Goal: Task Accomplishment & Management: Use online tool/utility

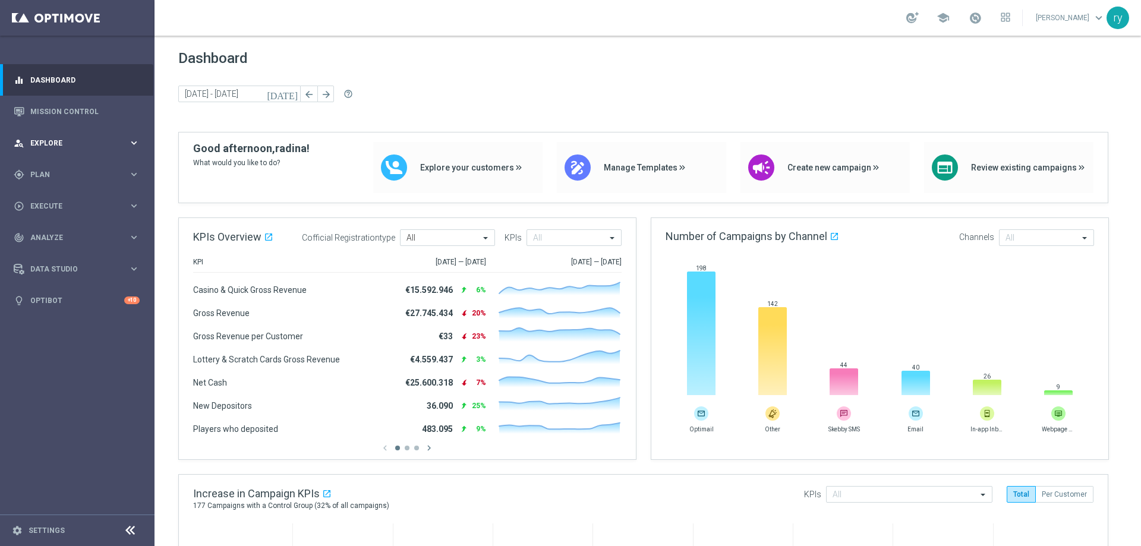
click at [94, 141] on span "Explore" at bounding box center [79, 143] width 98 height 7
click at [95, 143] on span "Explore" at bounding box center [79, 143] width 98 height 7
click at [95, 176] on span "Plan" at bounding box center [79, 174] width 98 height 7
click at [58, 233] on span "Templates" at bounding box center [73, 234] width 85 height 7
click at [58, 255] on link "Optimail" at bounding box center [80, 253] width 87 height 10
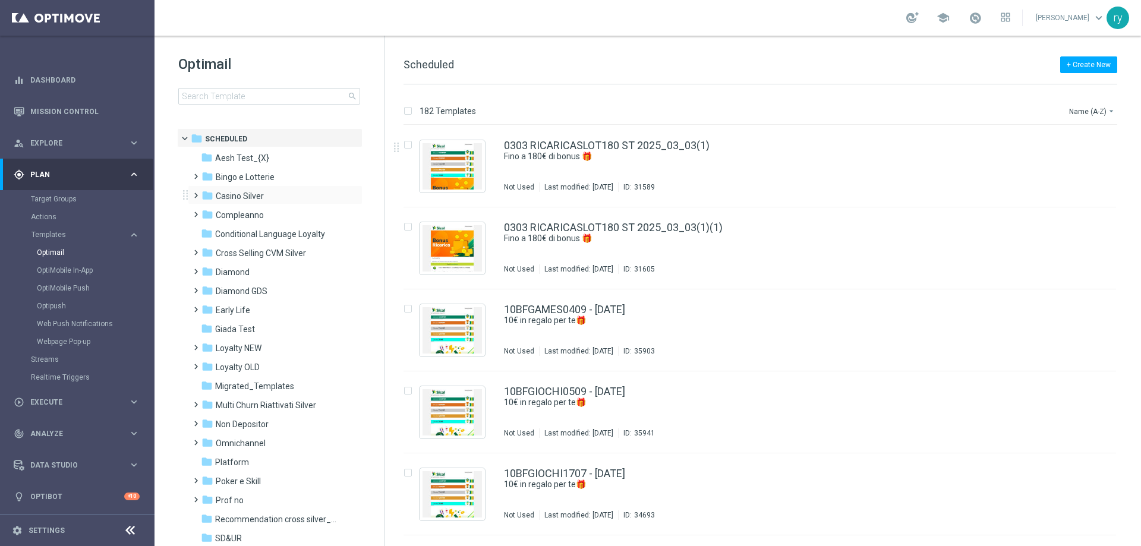
click at [266, 187] on div "folder Casino Silver more_vert" at bounding box center [275, 194] width 175 height 19
click at [215, 194] on div "folder Casino Silver" at bounding box center [269, 197] width 137 height 14
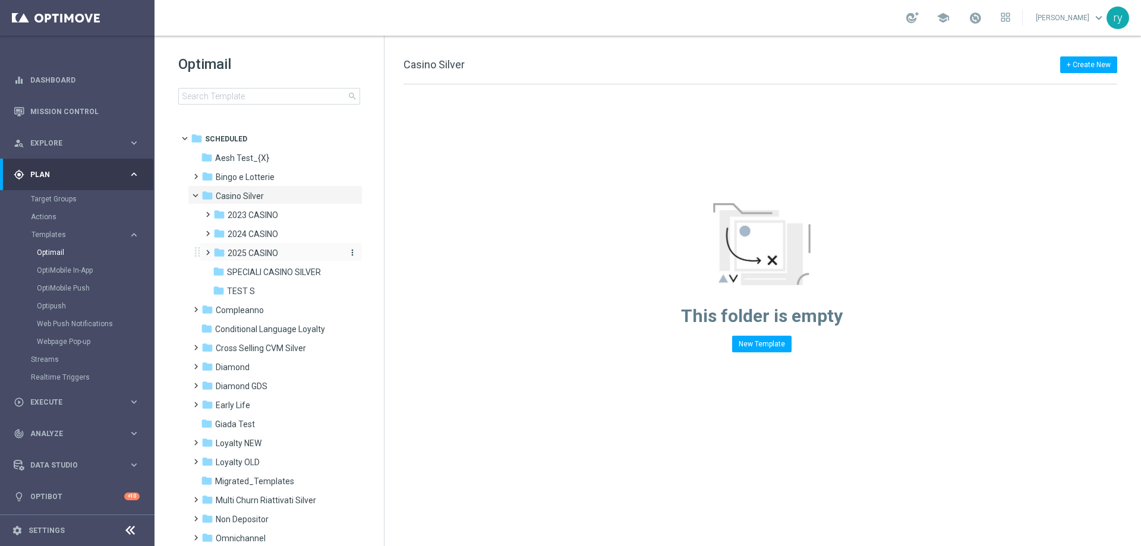
click at [246, 250] on span "2025 CASINO" at bounding box center [253, 253] width 51 height 11
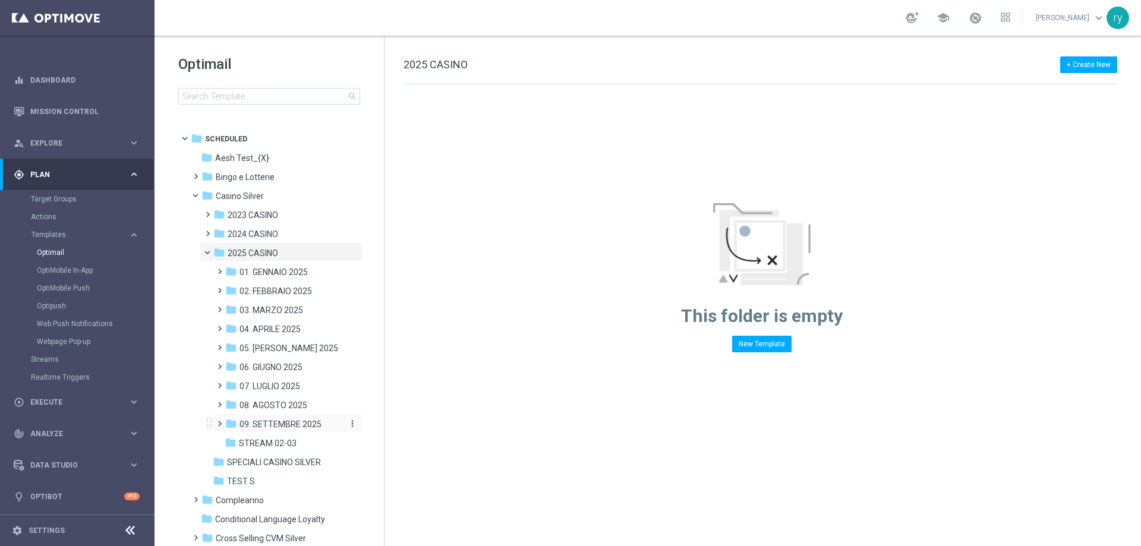
click at [274, 421] on span "09. SETTEMBRE 2025" at bounding box center [281, 424] width 82 height 11
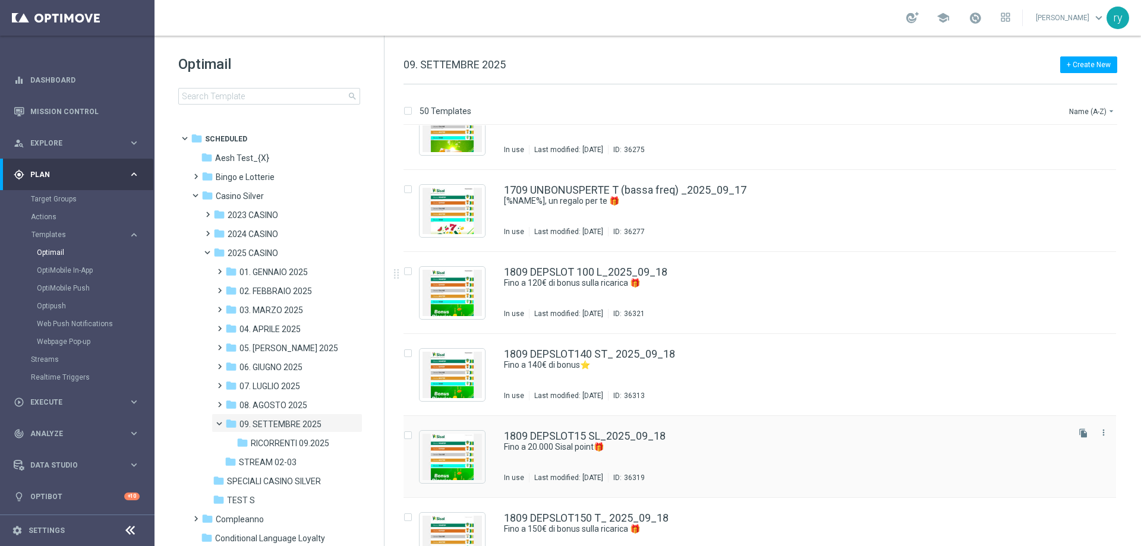
scroll to position [2669, 0]
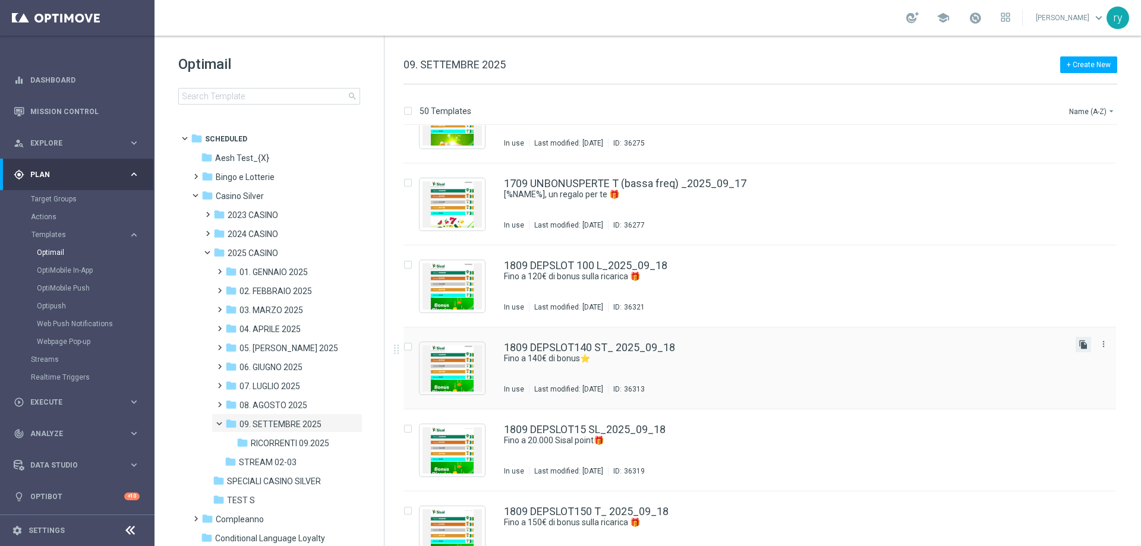
click at [1079, 342] on icon "file_copy" at bounding box center [1084, 345] width 10 height 10
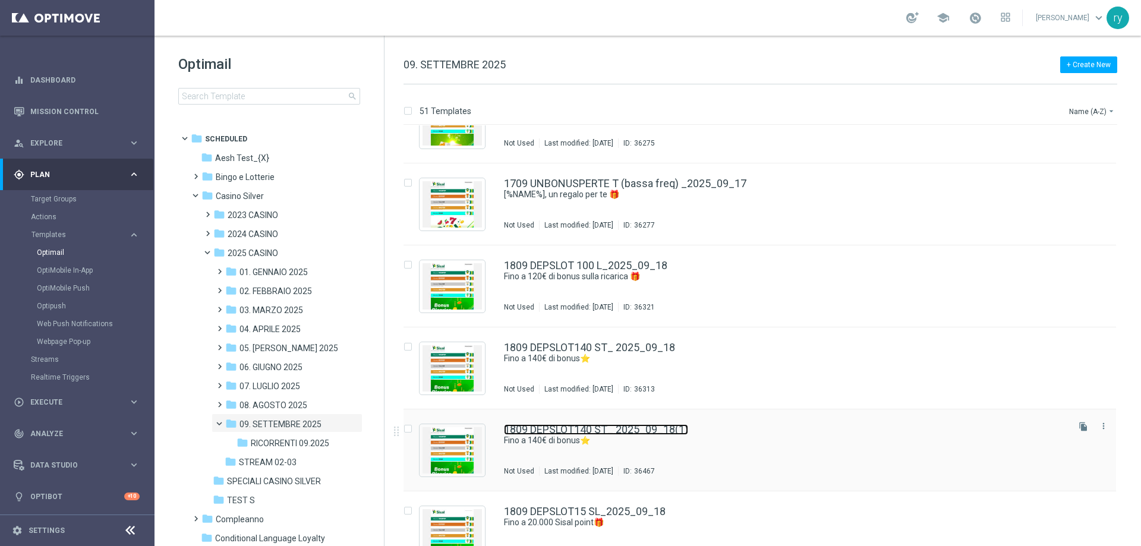
click at [685, 434] on link "1809 DEPSLOT140 ST_ 2025_09_18(1)" at bounding box center [596, 429] width 184 height 11
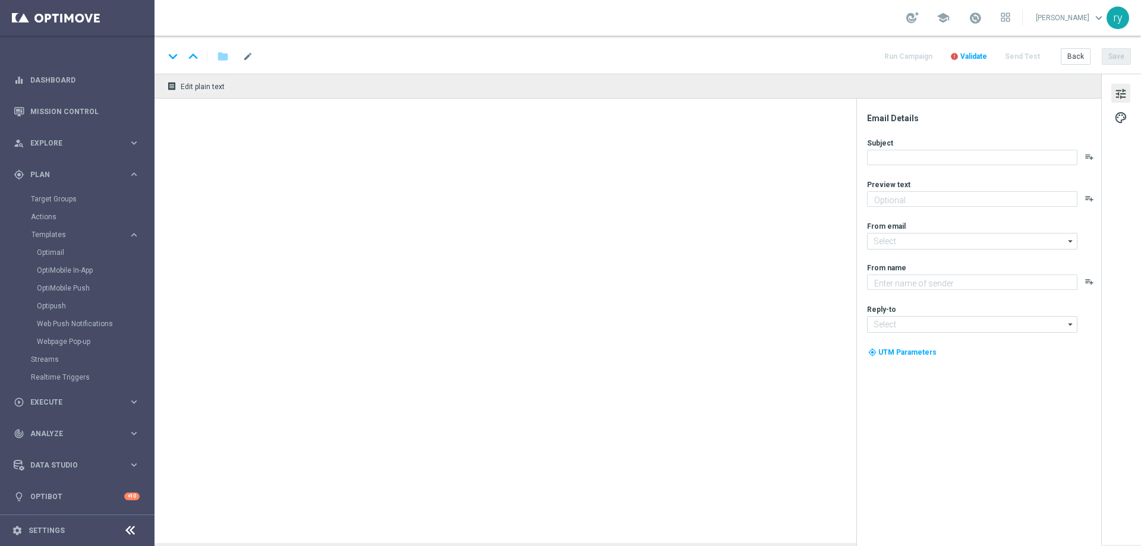
type textarea "Scopri la promozione che ti abbiamo riservato"
type input "[EMAIL_ADDRESS][DOMAIN_NAME]"
type textarea "Sisal"
type input "[EMAIL_ADDRESS][DOMAIN_NAME]"
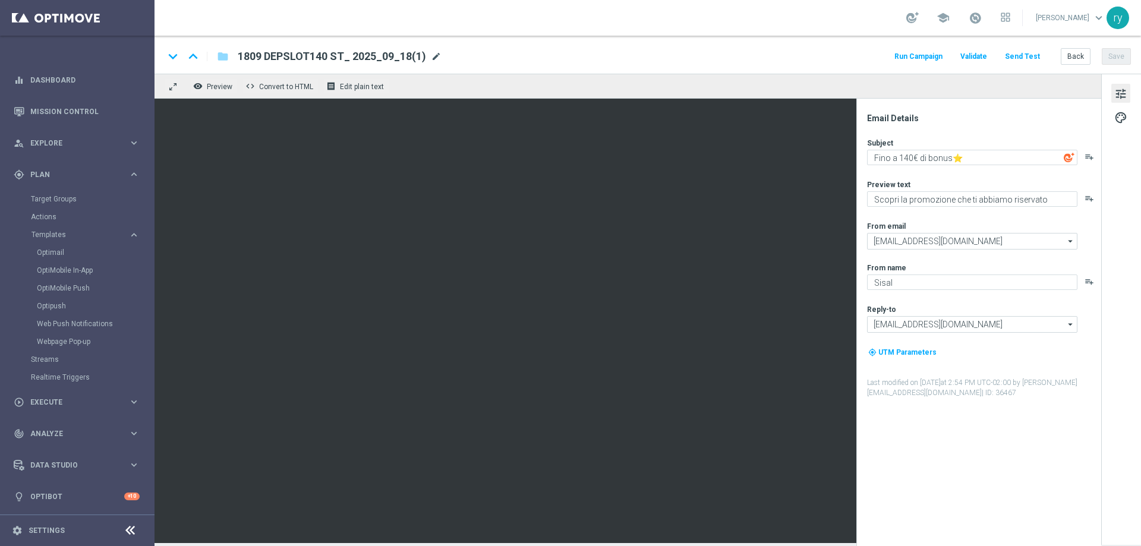
click at [431, 57] on span "mode_edit" at bounding box center [436, 56] width 11 height 11
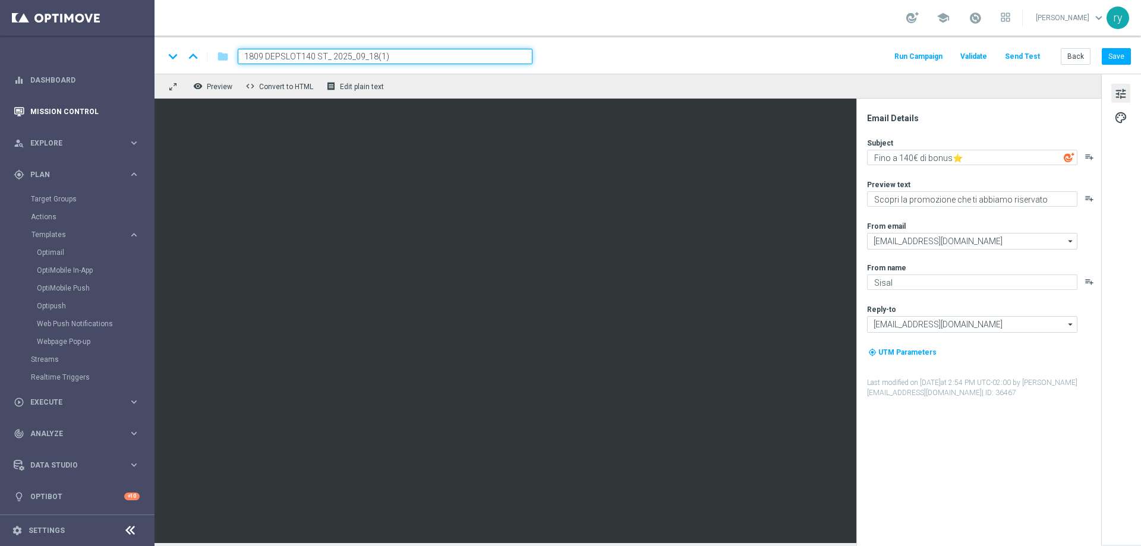
drag, startPoint x: 422, startPoint y: 58, endPoint x: 0, endPoint y: 126, distance: 427.4
click at [0, 127] on main "equalizer Dashboard Mission Control" at bounding box center [570, 273] width 1141 height 546
paste input "2509 DEPSLOT180 ST"
type input "2509 DEPSLOT180 ST"
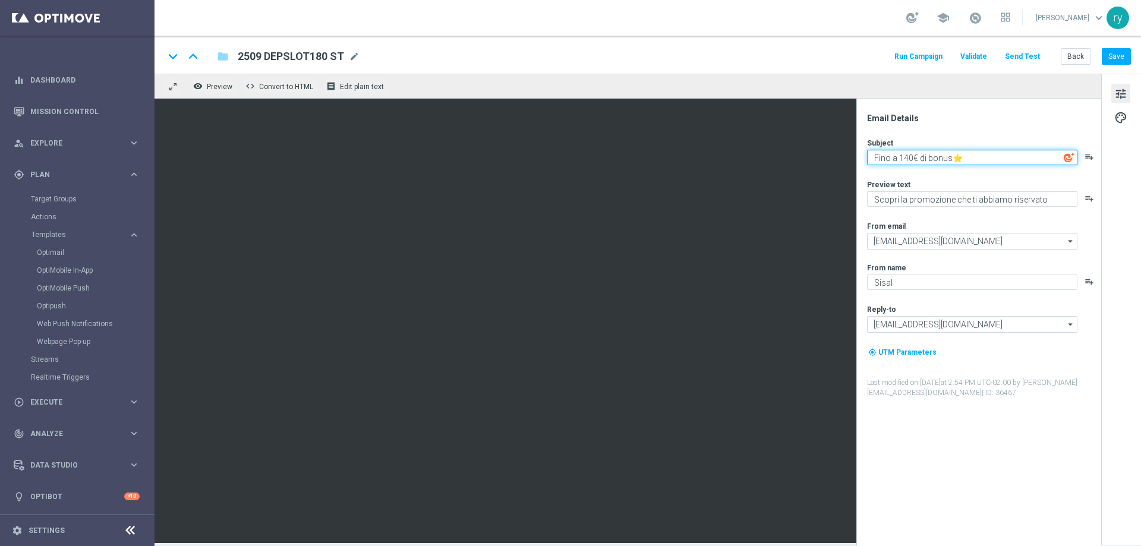
click at [905, 151] on textarea "Fino a 140€ di bonus⭐" at bounding box center [972, 157] width 210 height 15
click at [903, 155] on textarea "Fino a 140€ di bonus⭐" at bounding box center [972, 157] width 210 height 15
type textarea "Fino a 180€ di bonus⭐"
click at [929, 186] on div "Preview text" at bounding box center [983, 184] width 233 height 10
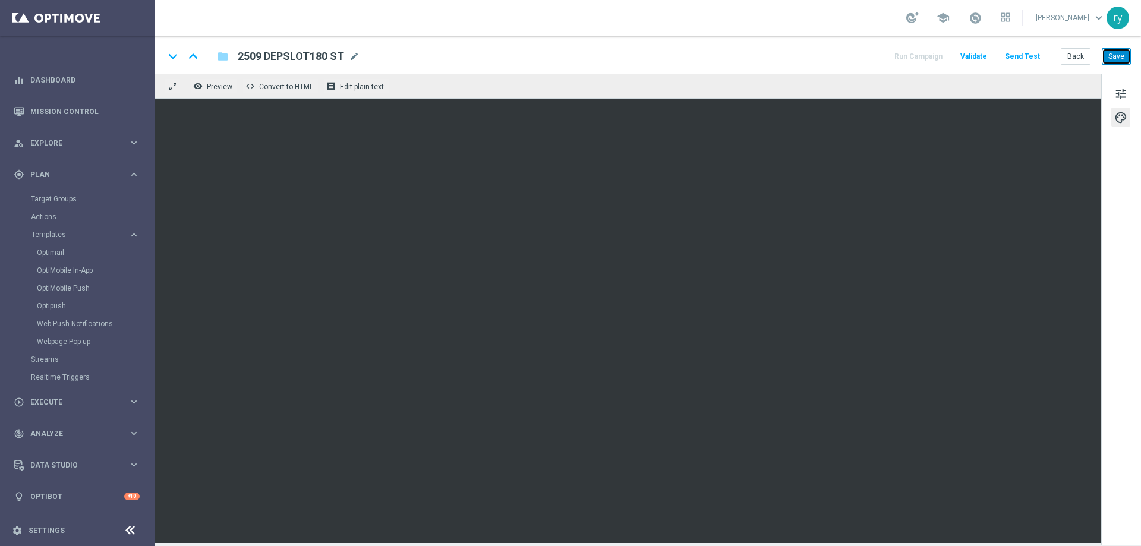
click at [1104, 56] on button "Save" at bounding box center [1116, 56] width 29 height 17
click at [1084, 59] on button "Back" at bounding box center [1076, 56] width 30 height 17
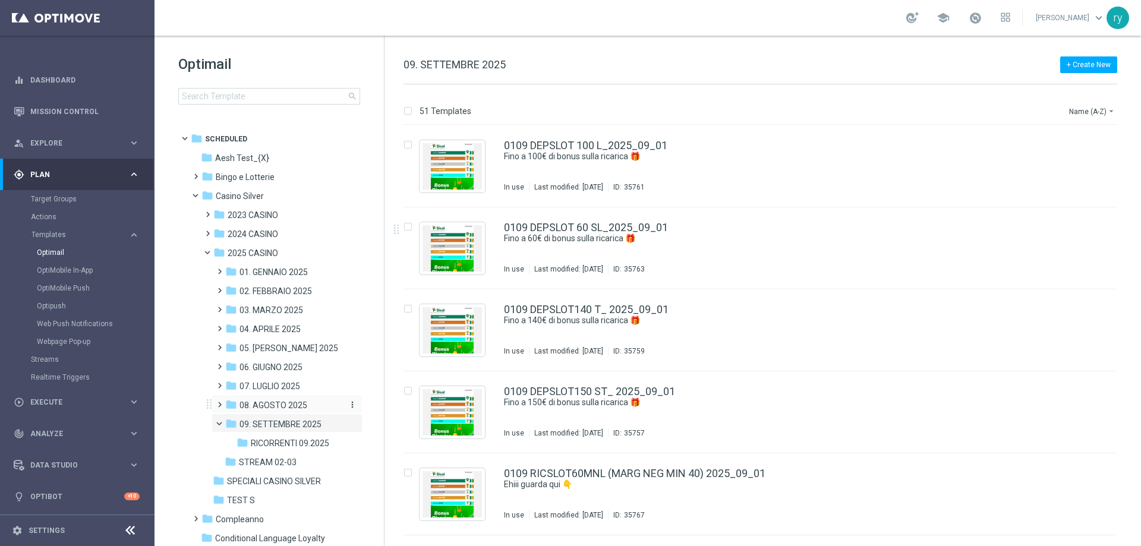
click at [281, 402] on span "08. AGOSTO 2025" at bounding box center [274, 405] width 68 height 11
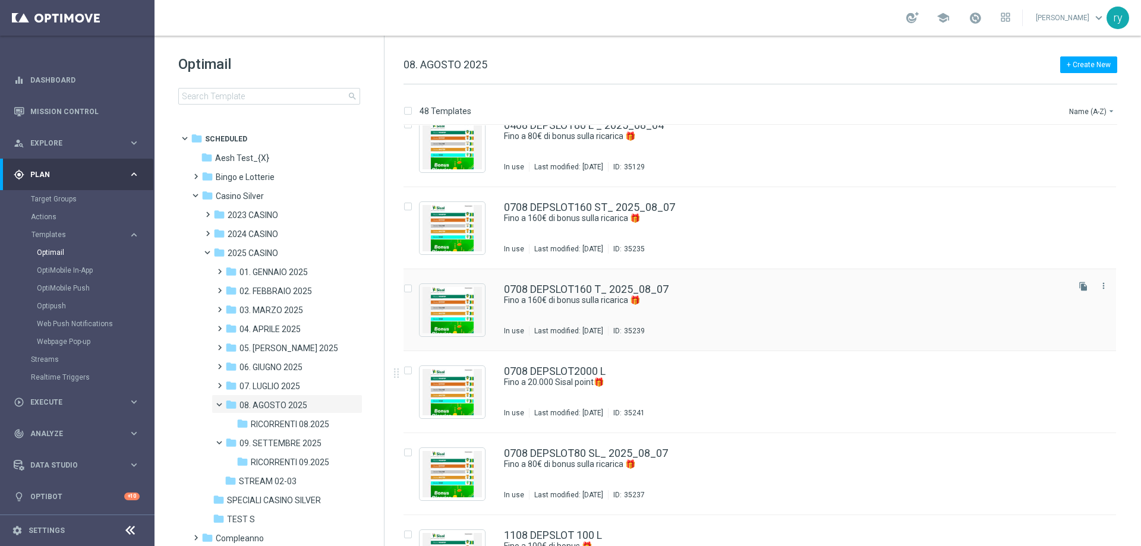
scroll to position [535, 0]
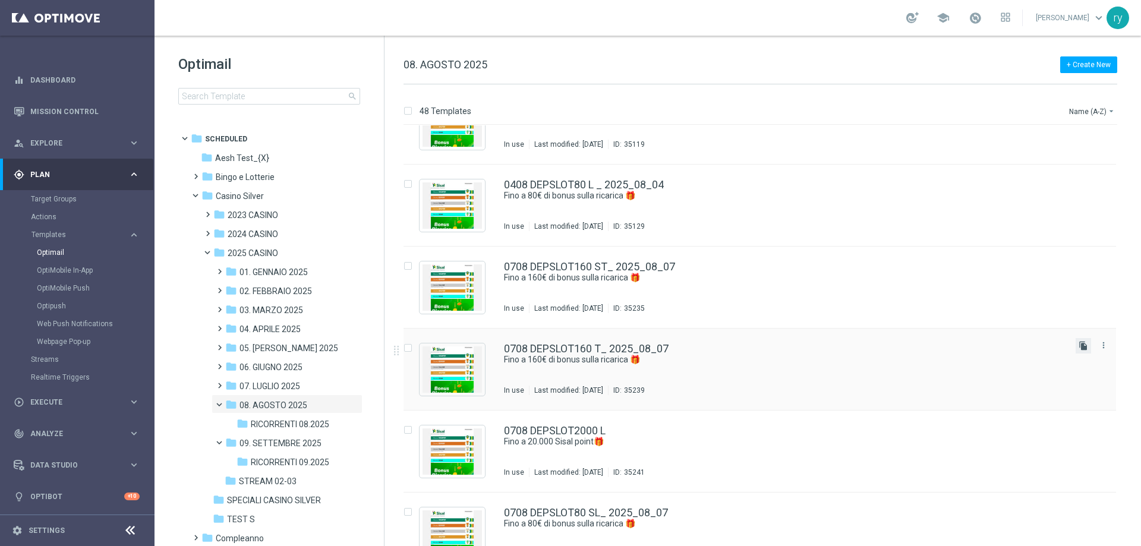
click at [1079, 346] on icon "file_copy" at bounding box center [1084, 346] width 10 height 10
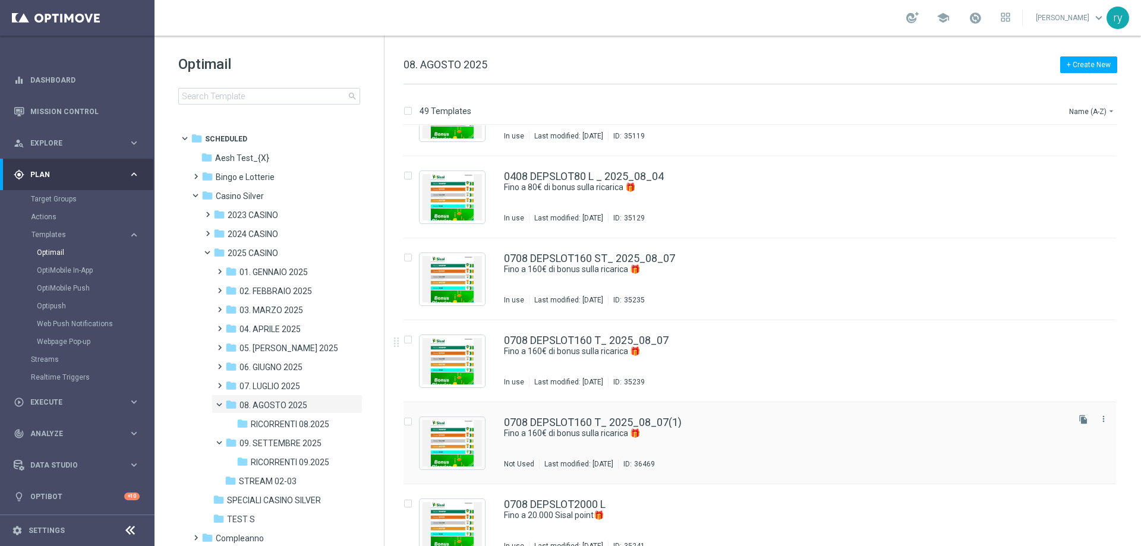
scroll to position [594, 0]
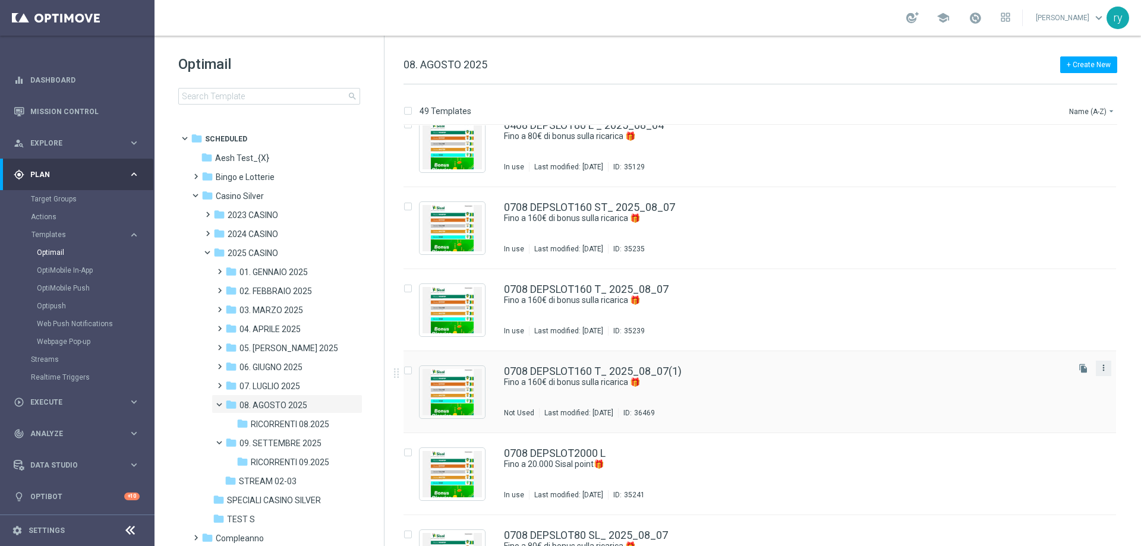
click at [1100, 364] on icon "more_vert" at bounding box center [1104, 368] width 10 height 10
click at [1027, 378] on span "Move" at bounding box center [1027, 381] width 18 height 8
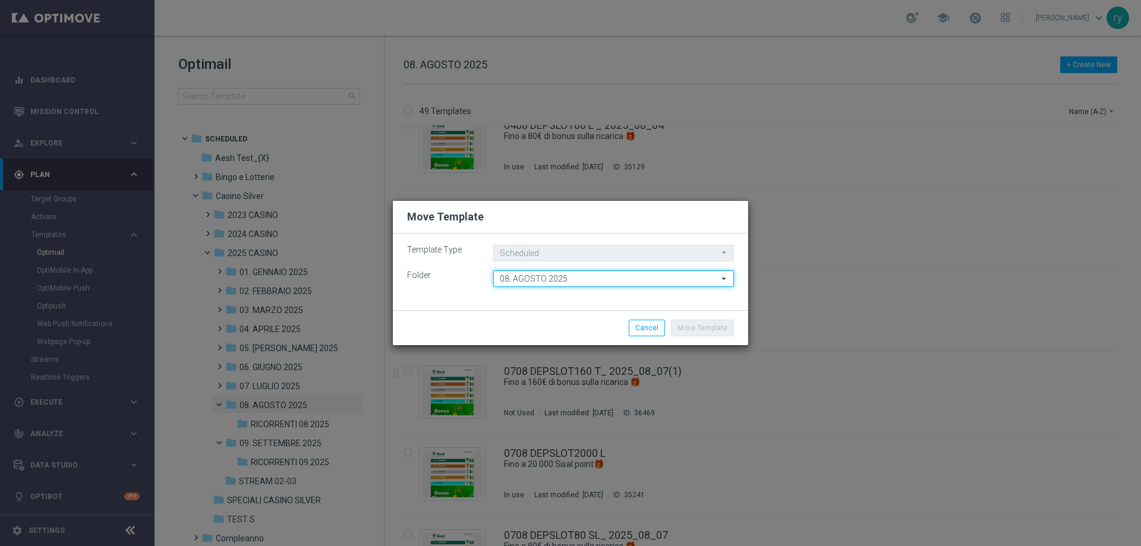
click at [550, 280] on input "08. AGOSTO 2025" at bounding box center [613, 278] width 241 height 17
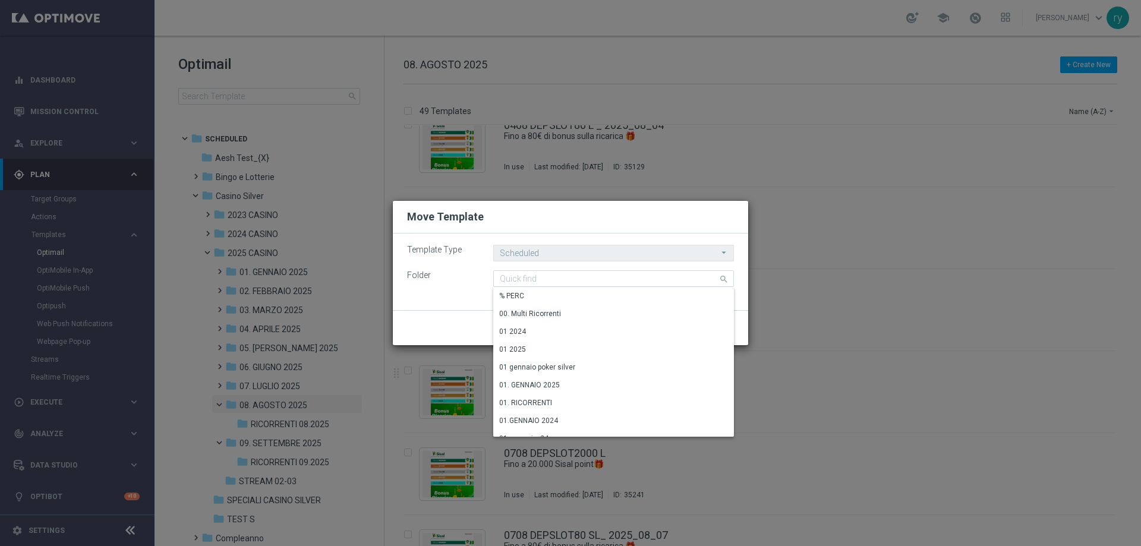
click at [439, 314] on div "Move Template Cancel" at bounding box center [570, 327] width 355 height 35
type input "08. AGOSTO 2025"
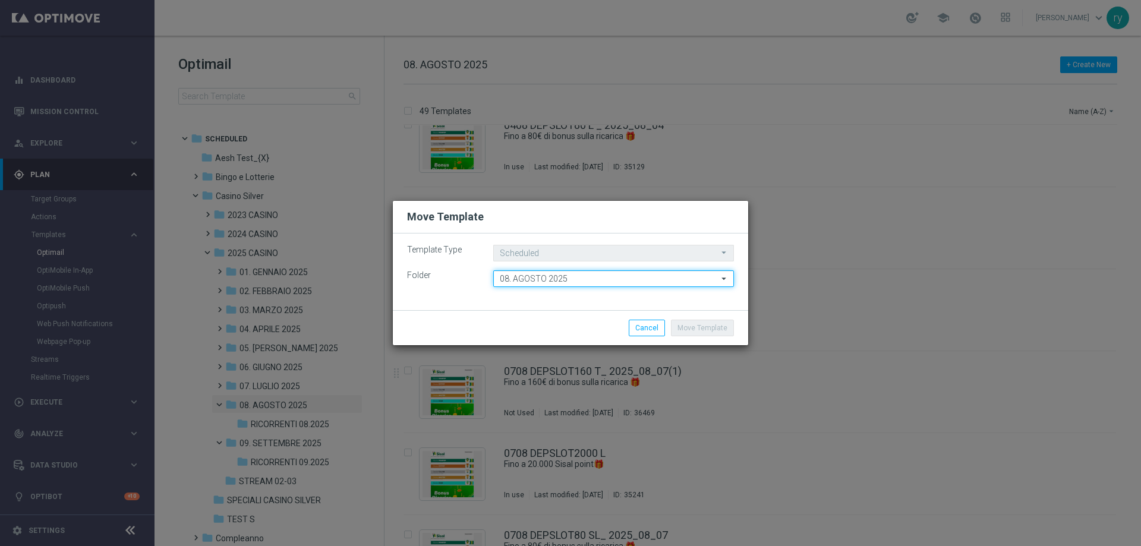
click at [524, 279] on input "08. AGOSTO 2025" at bounding box center [613, 278] width 241 height 17
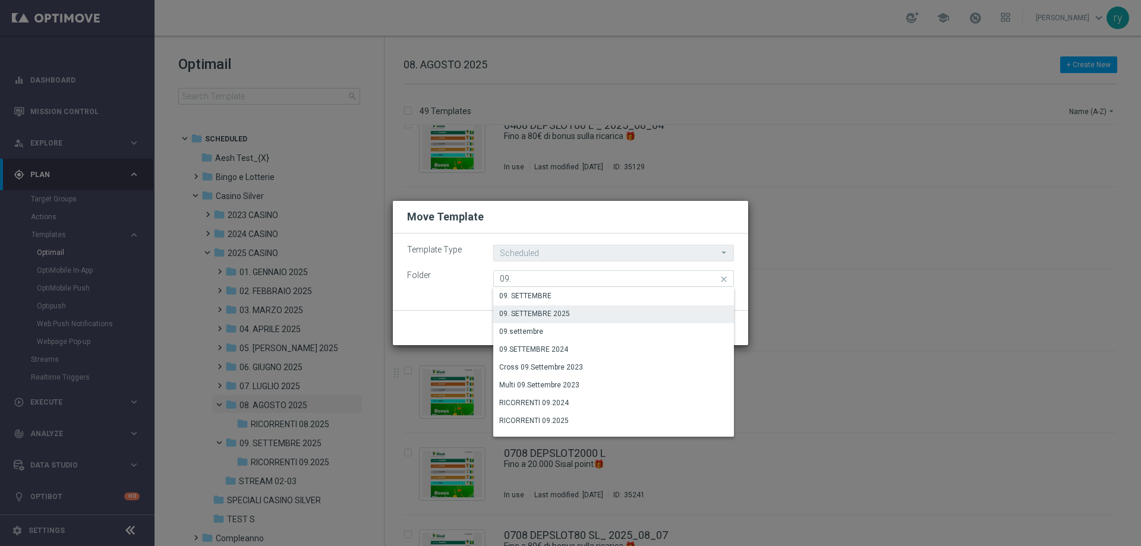
click at [544, 311] on div "09. SETTEMBRE 2025" at bounding box center [534, 313] width 71 height 11
type input "09. SETTEMBRE 2025"
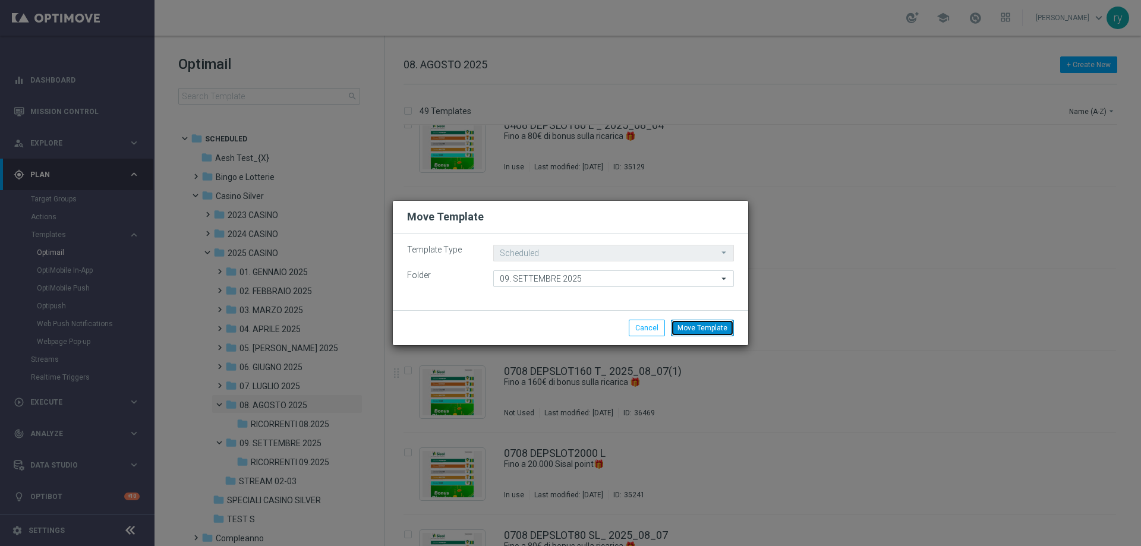
click at [703, 329] on button "Move Template" at bounding box center [702, 328] width 63 height 17
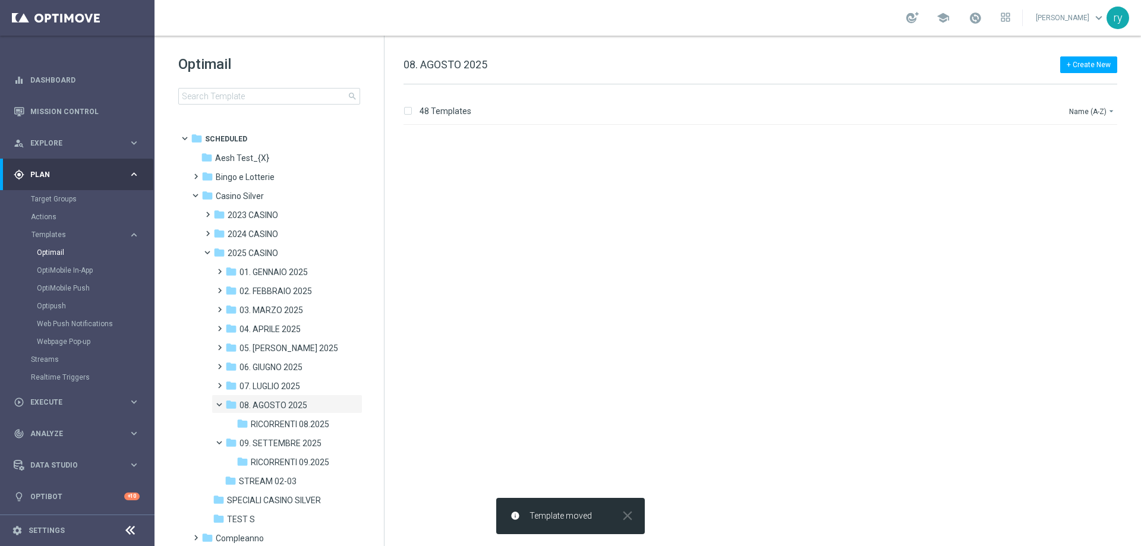
scroll to position [0, 0]
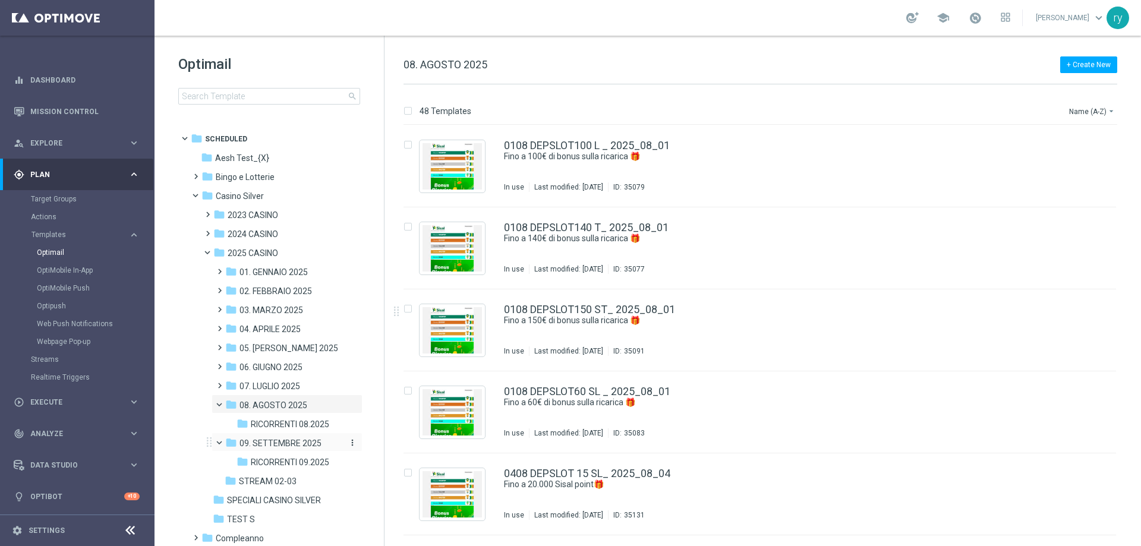
click at [294, 442] on span "09. SETTEMBRE 2025" at bounding box center [281, 443] width 82 height 11
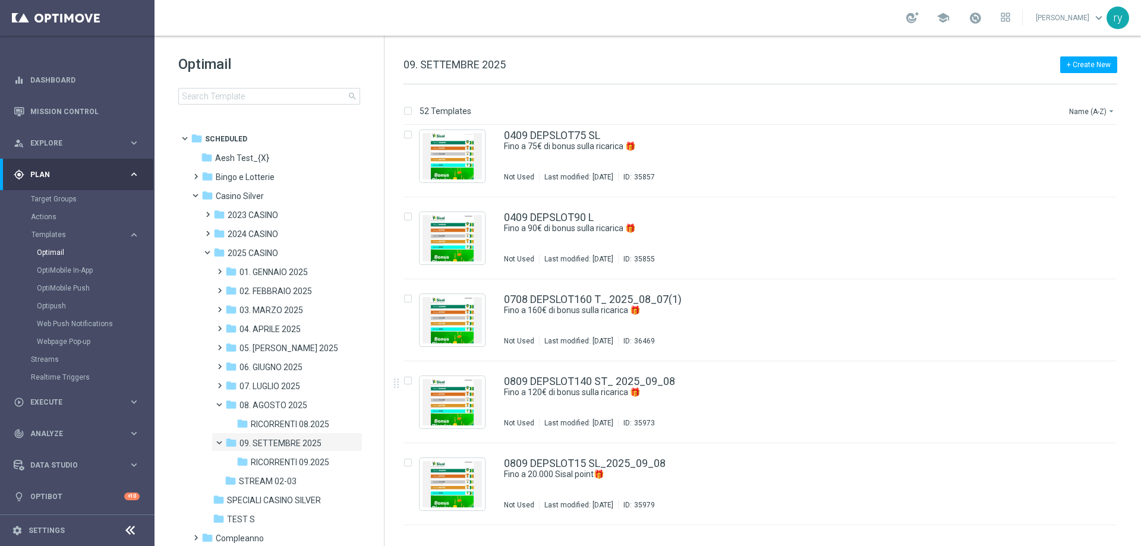
scroll to position [891, 0]
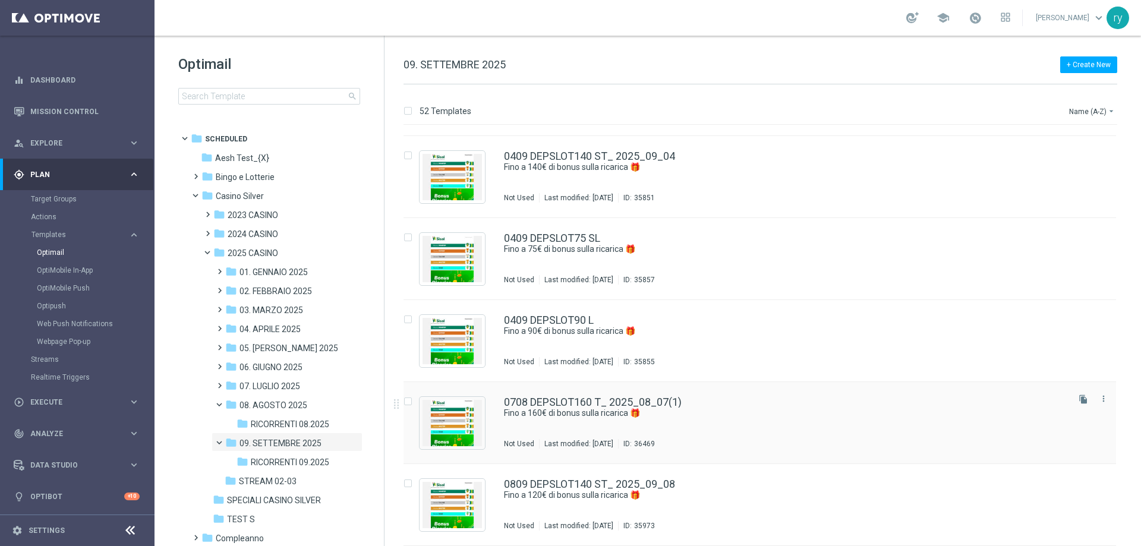
click at [641, 396] on div "0708 DEPSLOT160 T_ 2025_08_07(1) Fino a 160€ di bonus sulla ricarica 🎁 Not Used…" at bounding box center [760, 423] width 713 height 82
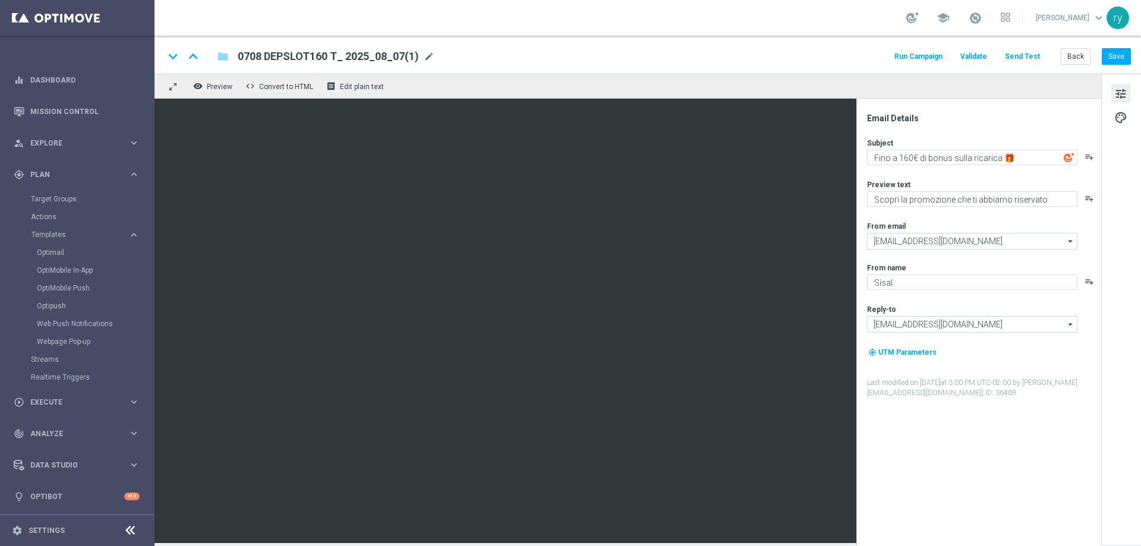
click at [333, 50] on span "0708 DEPSLOT160 T_ 2025_08_07(1)" at bounding box center [328, 56] width 181 height 14
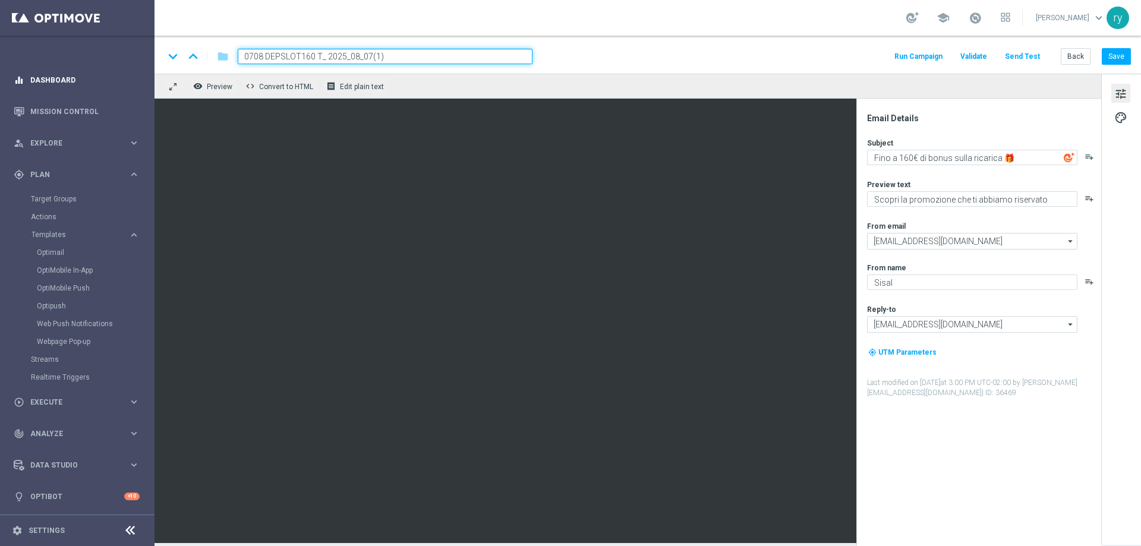
drag, startPoint x: 428, startPoint y: 49, endPoint x: 40, endPoint y: 68, distance: 388.5
click at [40, 68] on main "equalizer Dashboard Mission Control" at bounding box center [570, 273] width 1141 height 546
paste input "2509 DEPSLOT200 T"
type input "2509 DEPSLOT200 T"
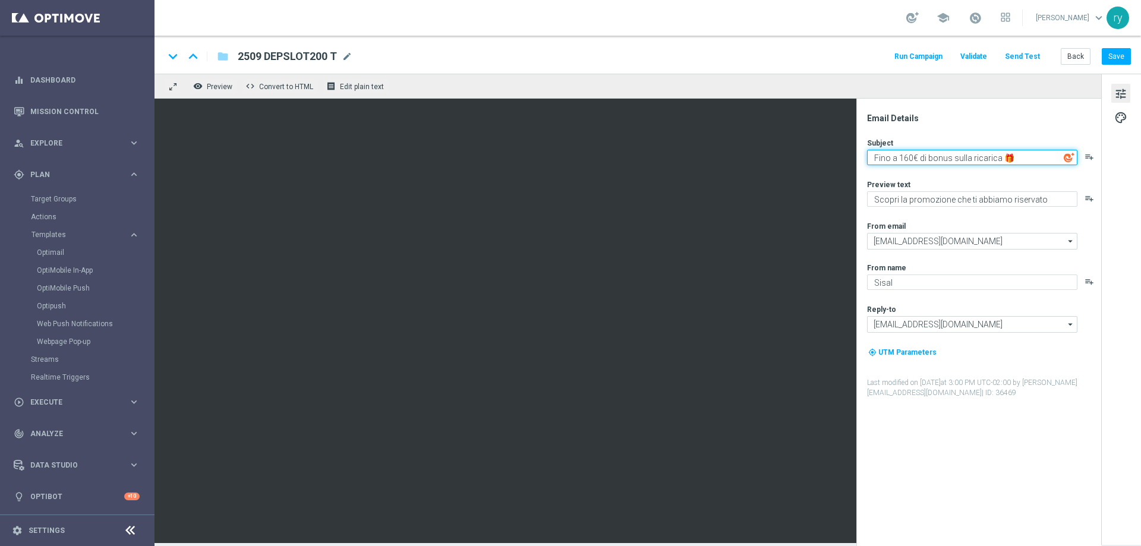
click at [905, 158] on textarea "Fino a 160€ di bonus sulla ricarica 🎁" at bounding box center [972, 157] width 210 height 15
drag, startPoint x: 908, startPoint y: 159, endPoint x: 900, endPoint y: 159, distance: 7.7
click at [900, 159] on textarea "Fino a 160€ di bonus sulla ricarica 🎁" at bounding box center [972, 157] width 210 height 15
type textarea "Fino a 200€ di bonus sulla ricarica 🎁"
click at [934, 186] on div "Preview text" at bounding box center [983, 184] width 233 height 10
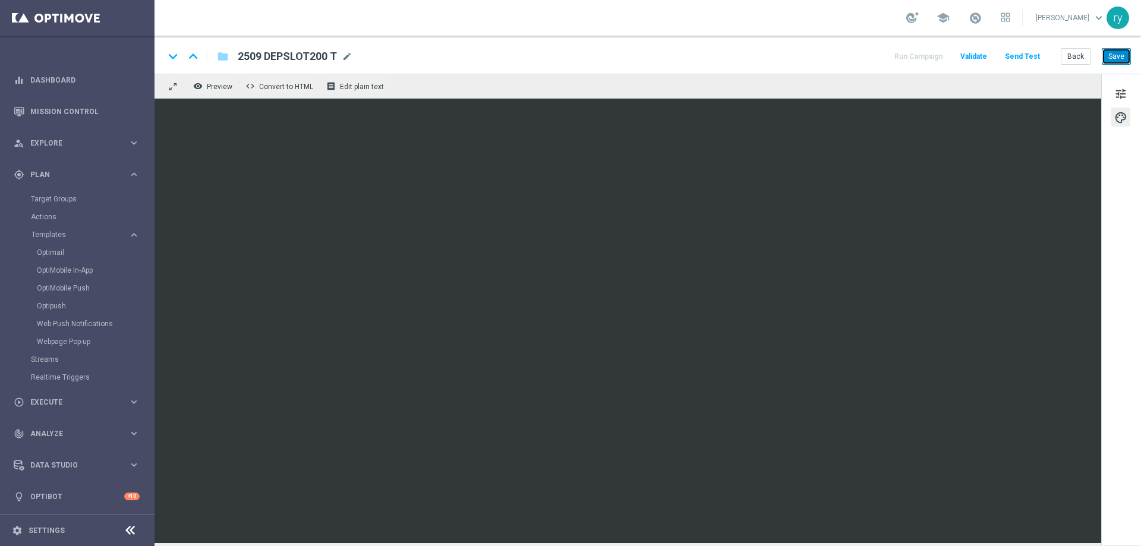
click at [1124, 61] on button "Save" at bounding box center [1116, 56] width 29 height 17
click at [1117, 55] on button "Save" at bounding box center [1116, 56] width 29 height 17
click at [1076, 56] on button "Back" at bounding box center [1076, 56] width 30 height 17
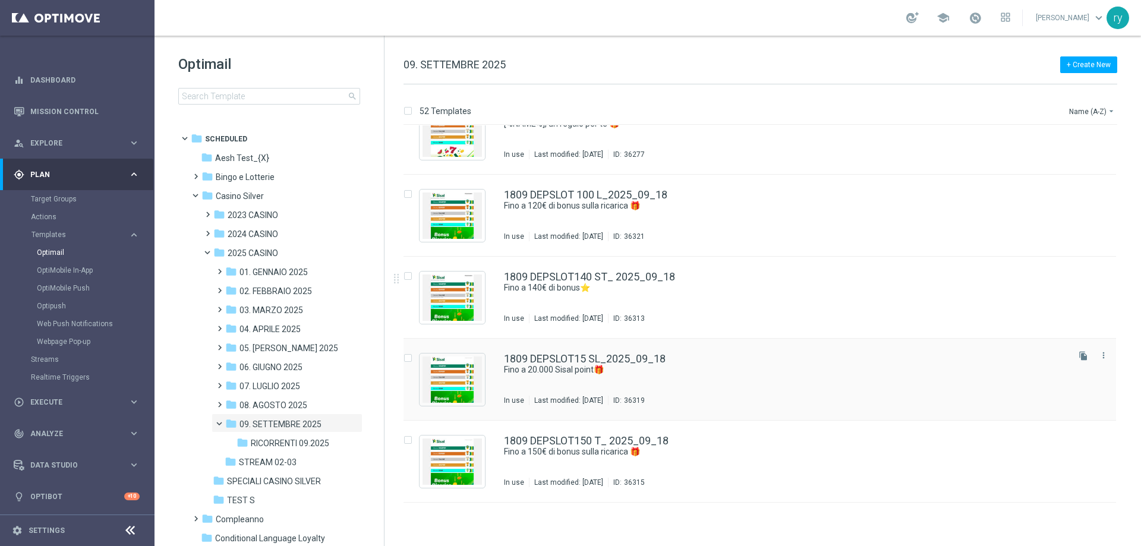
scroll to position [2655, 0]
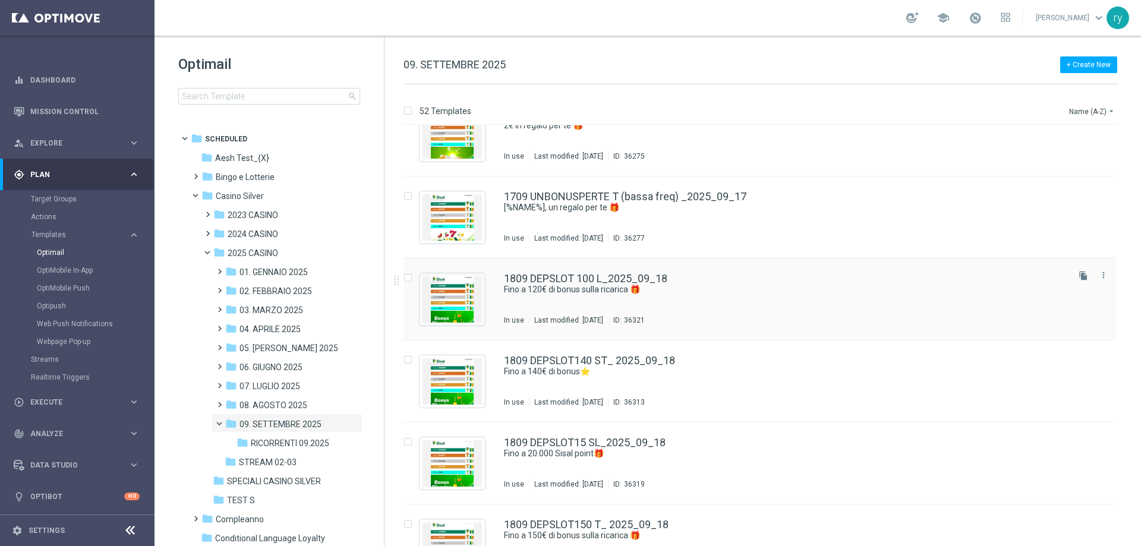
click at [1079, 275] on icon "file_copy" at bounding box center [1084, 276] width 10 height 10
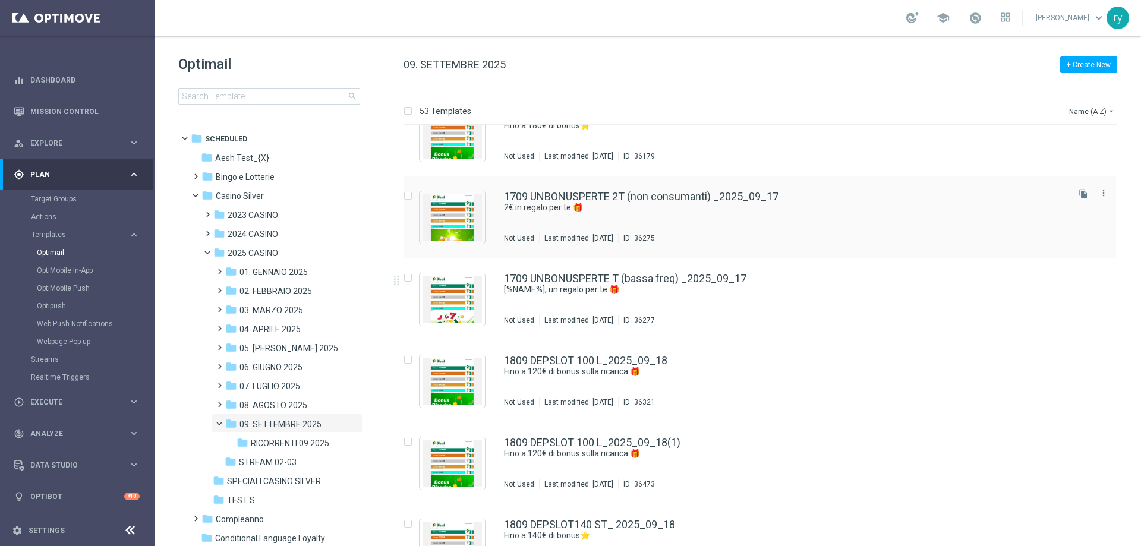
scroll to position [2615, 0]
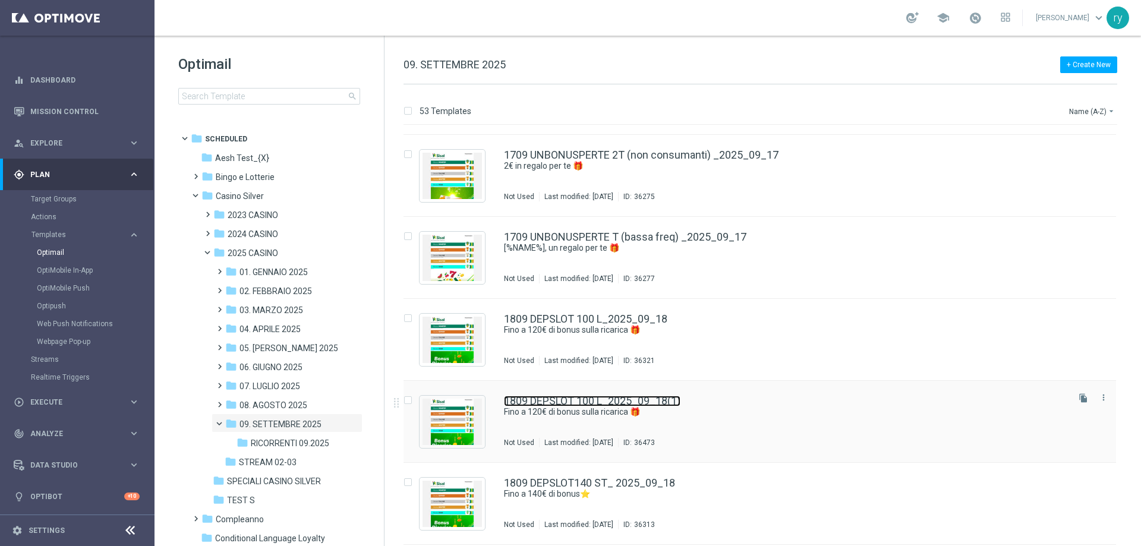
click at [665, 404] on link "1809 DEPSLOT 100 L_2025_09_18(1)" at bounding box center [592, 401] width 177 height 11
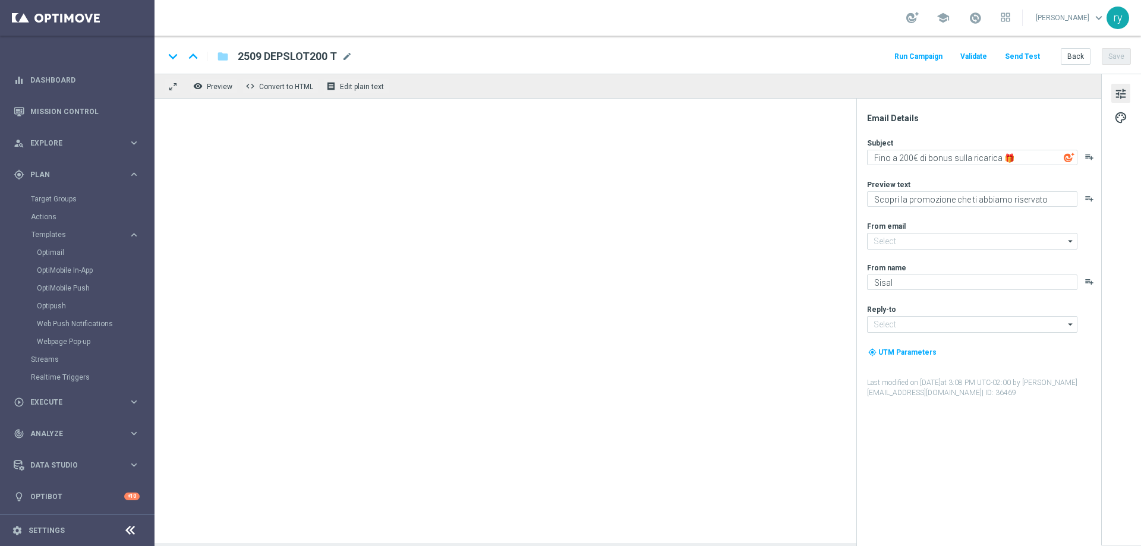
type textarea "Fino a 120€ di bonus sulla ricarica 🎁"
type input "[EMAIL_ADDRESS][DOMAIN_NAME]"
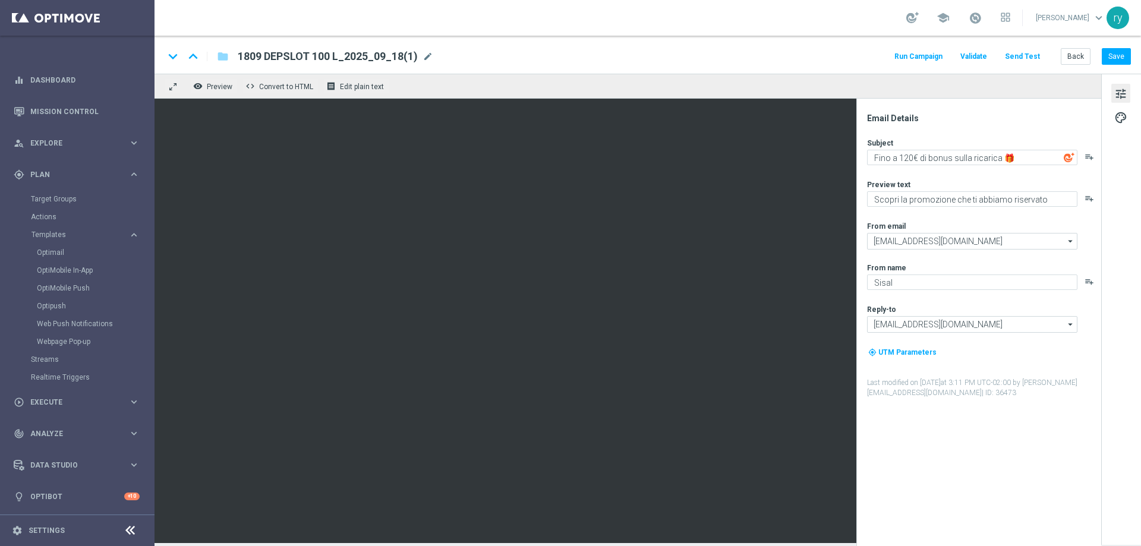
click at [351, 55] on span "1809 DEPSLOT 100 L_2025_09_18(1)" at bounding box center [328, 56] width 180 height 14
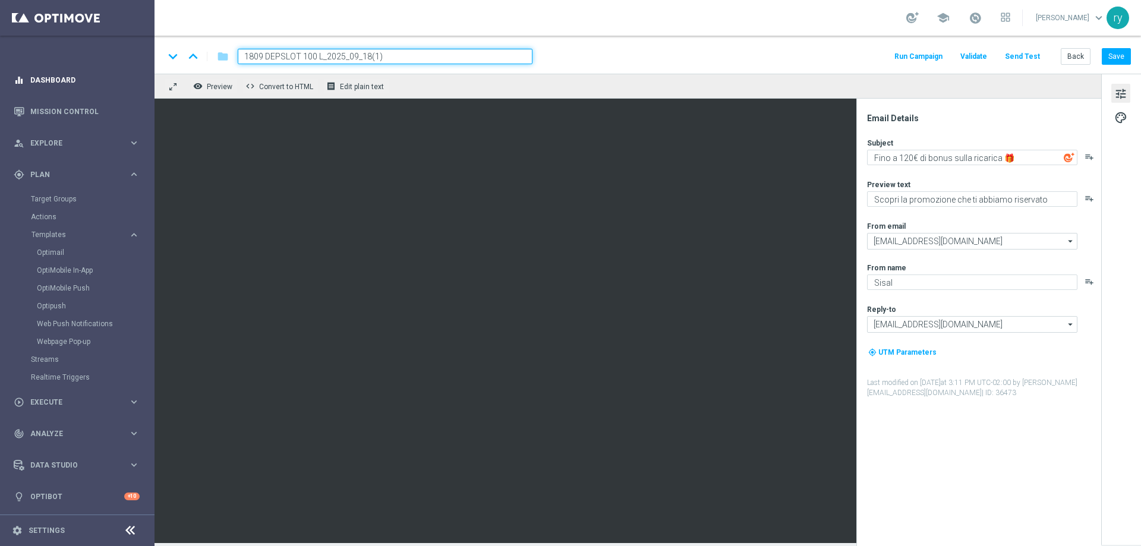
drag, startPoint x: 396, startPoint y: 56, endPoint x: 0, endPoint y: 88, distance: 397.1
click at [0, 88] on main "equalizer Dashboard Mission Control" at bounding box center [570, 273] width 1141 height 546
paste input "2509 DEPSLOT120 L"
type input "2509 DEPSLOT120 L"
click at [930, 166] on div "Subject Fino a 120€ di bonus sulla ricarica 🎁 playlist_add Preview text Scopri …" at bounding box center [983, 268] width 233 height 260
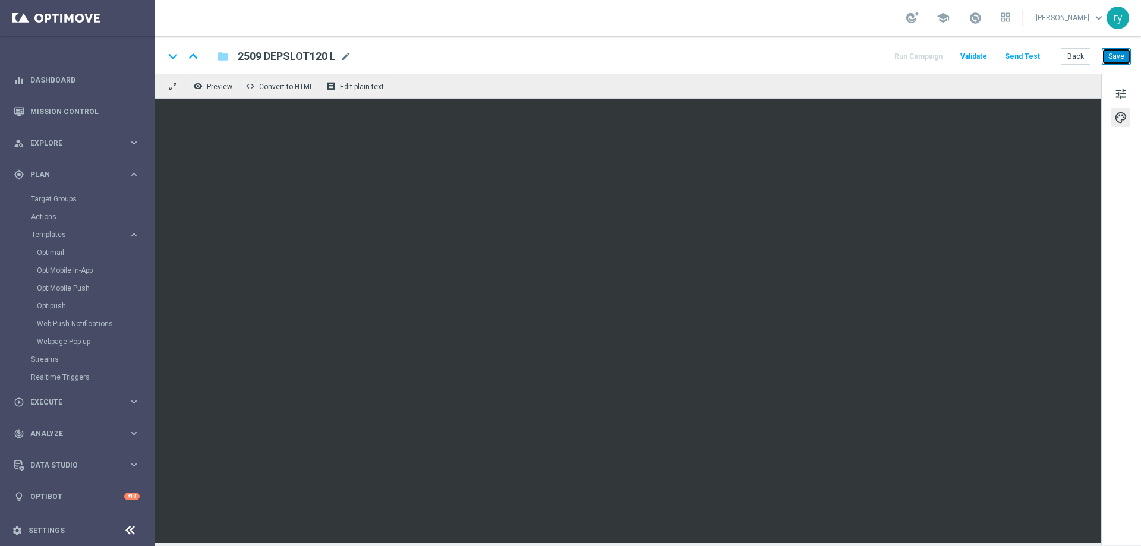
click at [1116, 52] on button "Save" at bounding box center [1116, 56] width 29 height 17
click at [1079, 62] on button "Back" at bounding box center [1076, 56] width 30 height 17
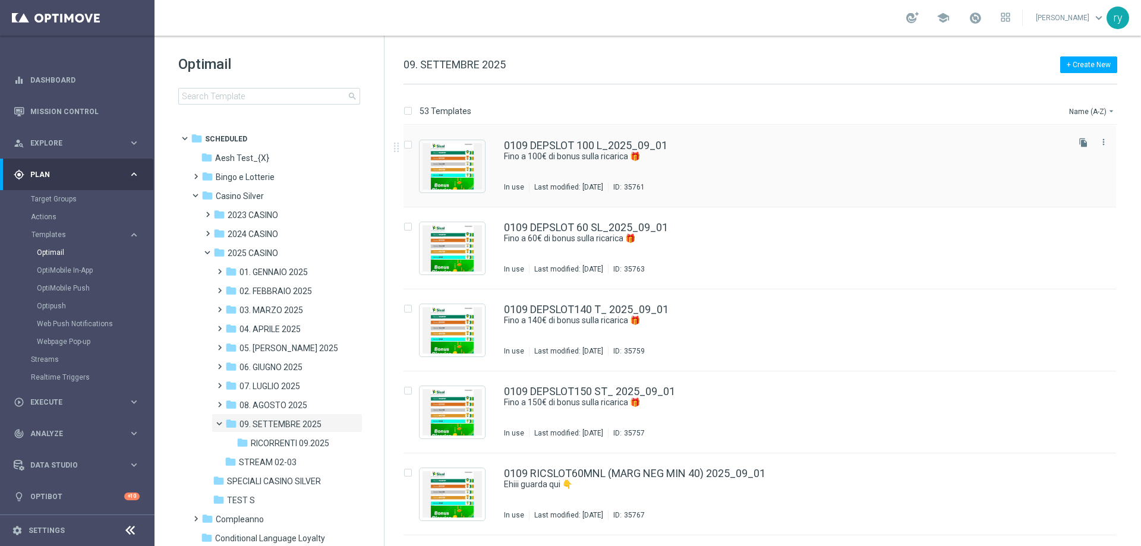
click at [1089, 136] on div "file_copy more_vert" at bounding box center [1094, 142] width 36 height 15
click at [1079, 144] on icon "file_copy" at bounding box center [1084, 143] width 10 height 10
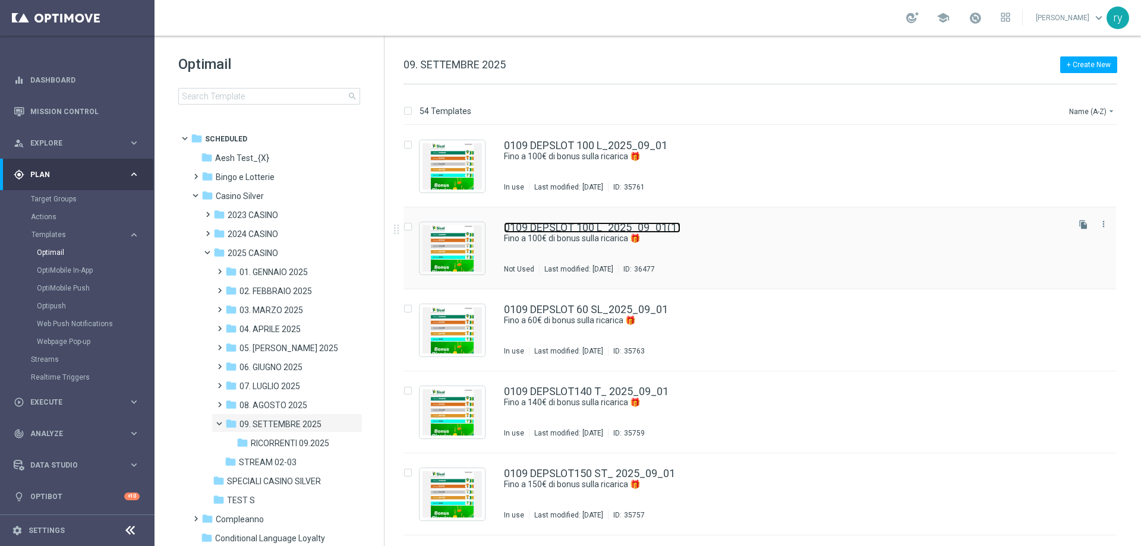
click at [664, 224] on link "0109 DEPSLOT 100 L_2025_09_01(1)" at bounding box center [592, 227] width 177 height 11
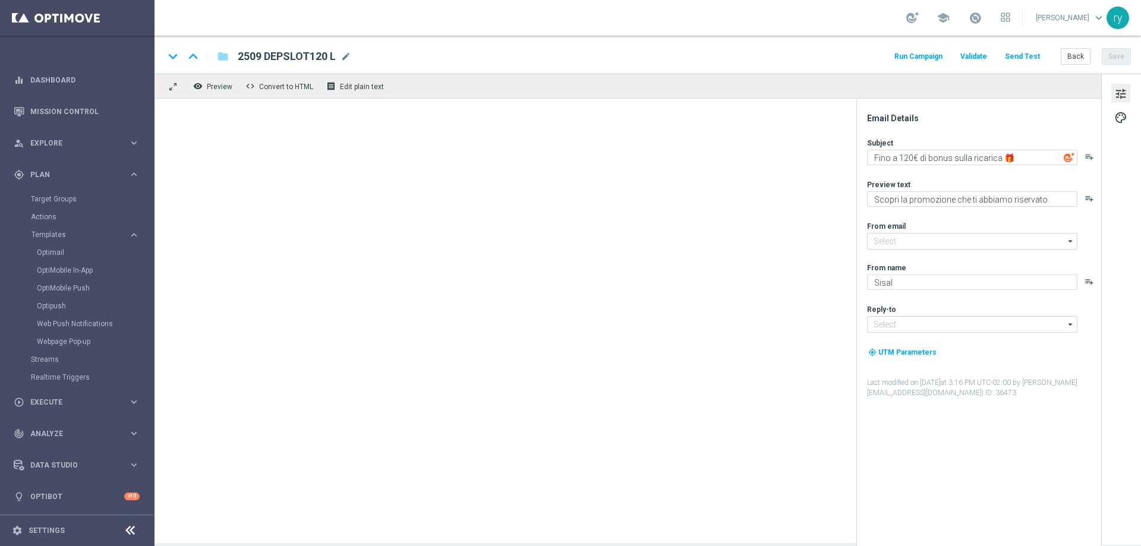
type textarea "Fino a 100€ di bonus sulla ricarica 🎁​"
type input "[EMAIL_ADDRESS][DOMAIN_NAME]"
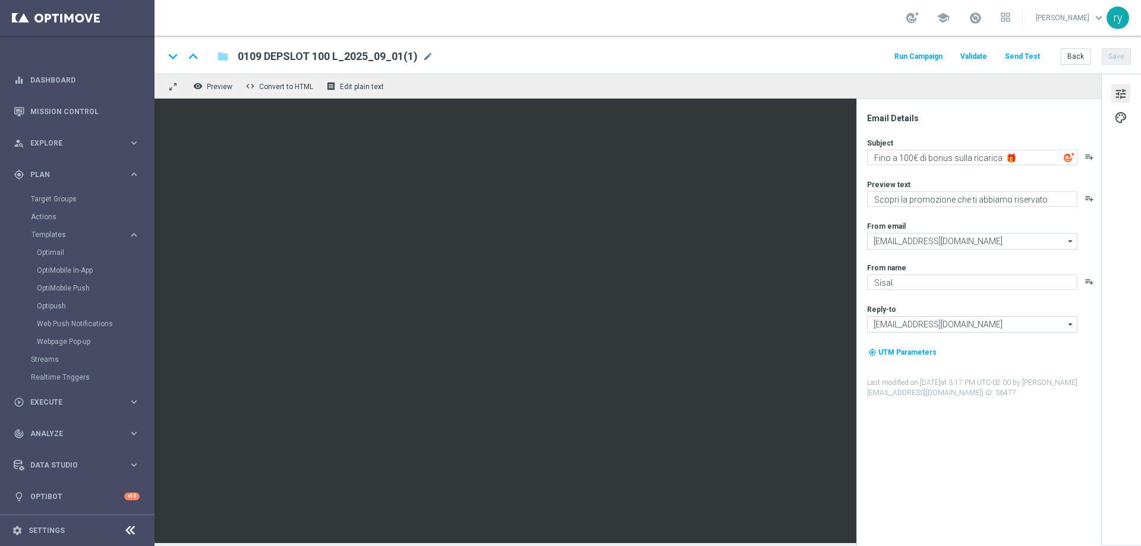
click at [434, 54] on div "keyboard_arrow_down keyboard_arrow_up folder 0109 DEPSLOT 100 L_2025_09_01(1) 0…" at bounding box center [647, 56] width 967 height 15
click at [424, 54] on span "mode_edit" at bounding box center [428, 56] width 11 height 11
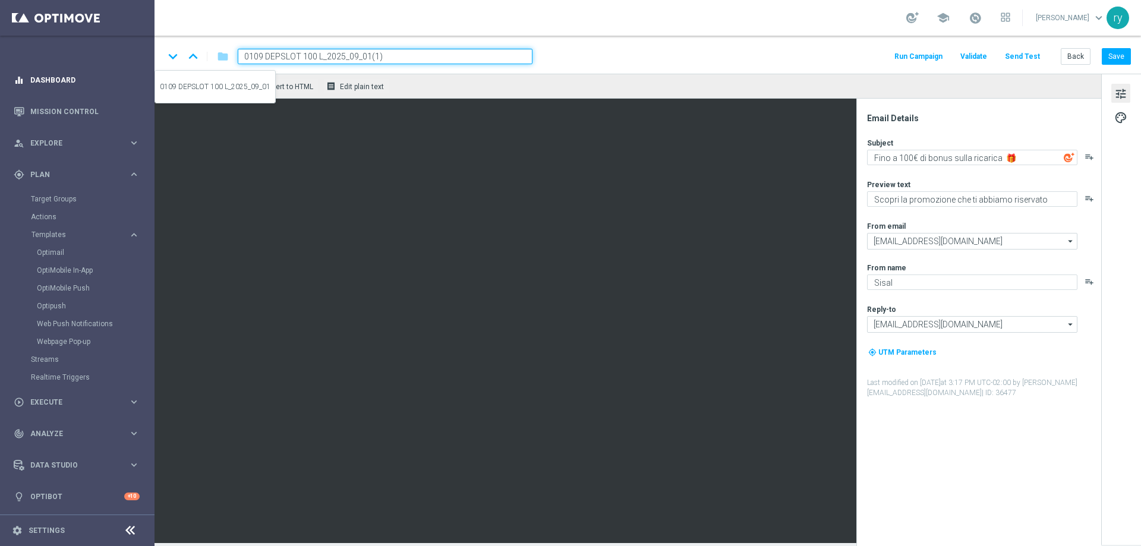
drag, startPoint x: 421, startPoint y: 54, endPoint x: 133, endPoint y: 67, distance: 288.5
click at [136, 68] on main "equalizer Dashboard Mission Control" at bounding box center [570, 273] width 1141 height 546
paste input "2509 DEPSLOT100 SL"
type input "2509 DEPSLOT100 SL"
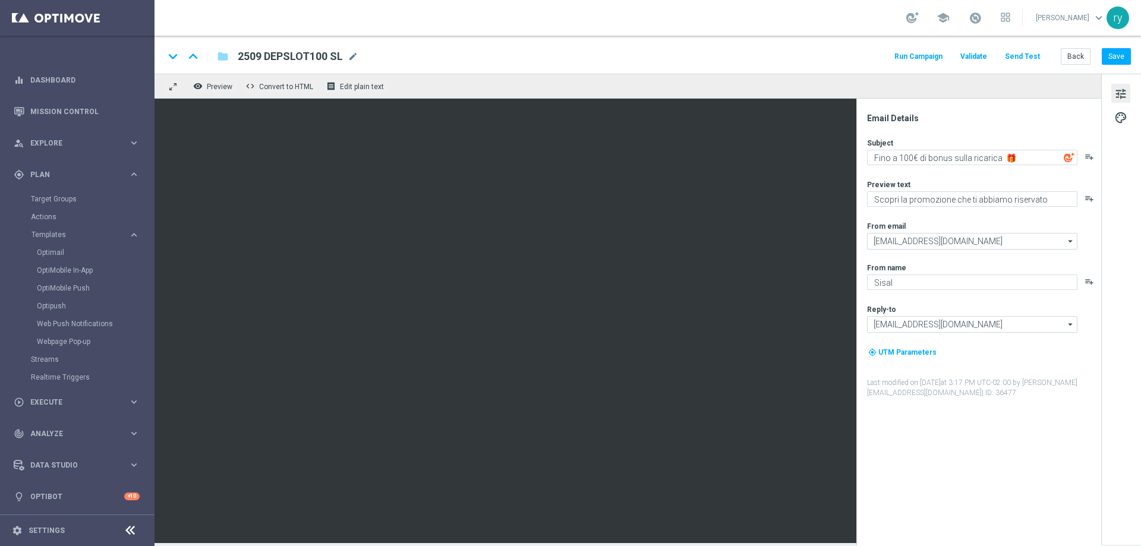
click at [911, 172] on div "Subject Fino a 100€ di bonus sulla ricarica 🎁​ playlist_add Preview text Scopri…" at bounding box center [983, 268] width 233 height 260
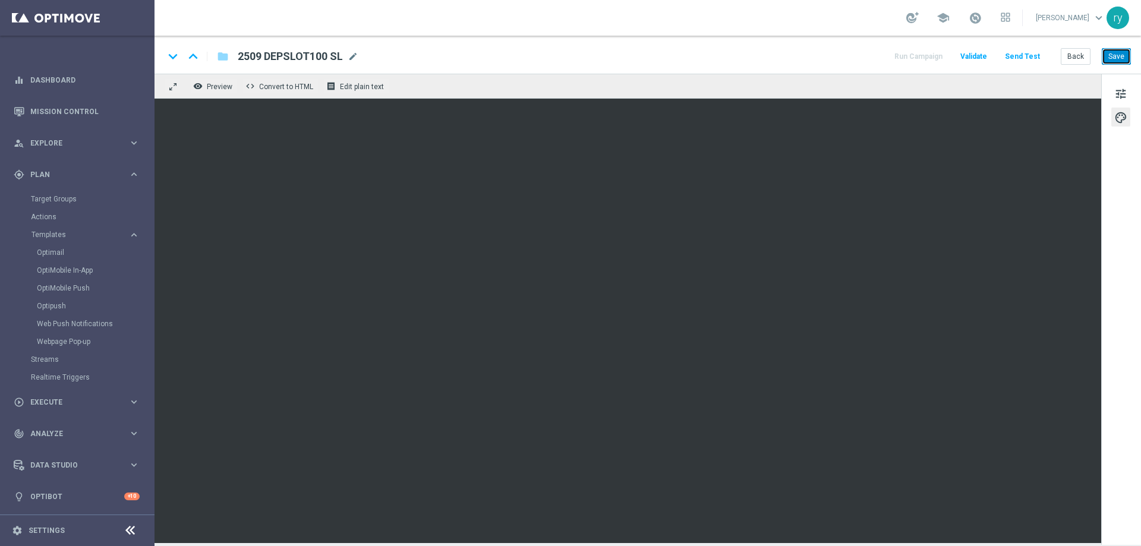
click at [1110, 53] on button "Save" at bounding box center [1116, 56] width 29 height 17
click at [1071, 62] on button "Back" at bounding box center [1076, 56] width 30 height 17
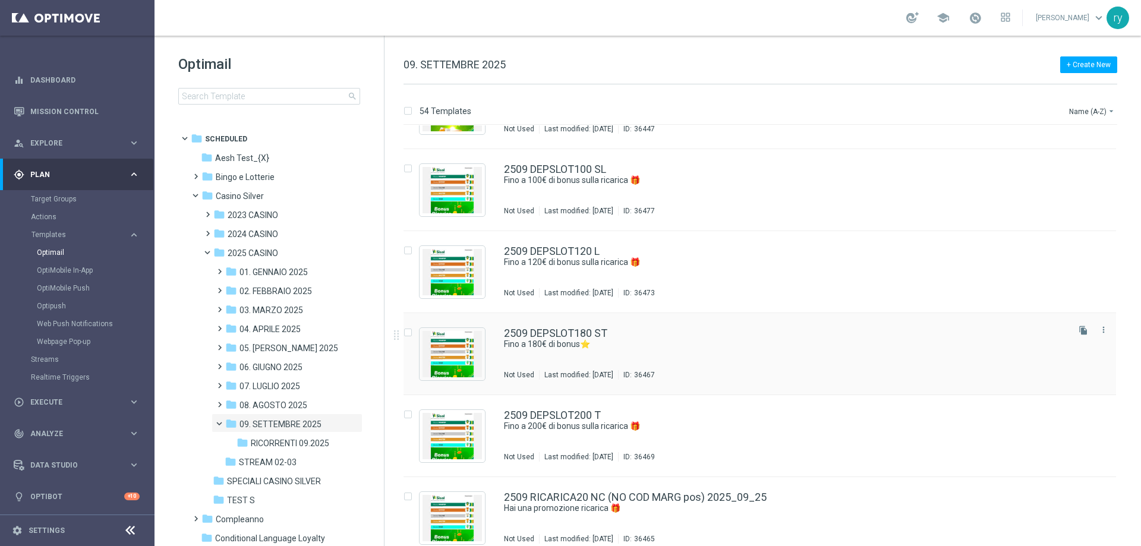
scroll to position [4008, 0]
